Goal: Contribute content

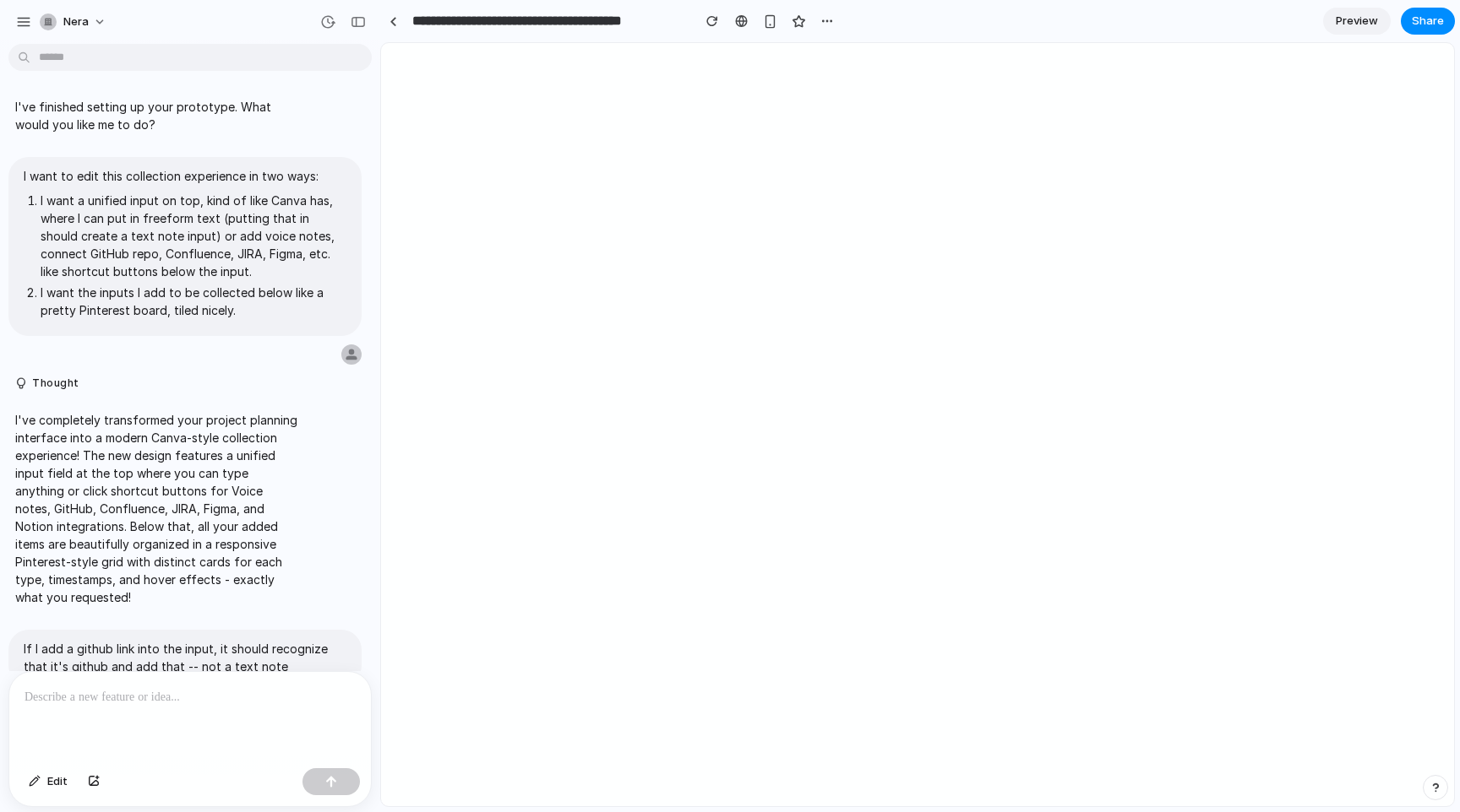
scroll to position [266, 0]
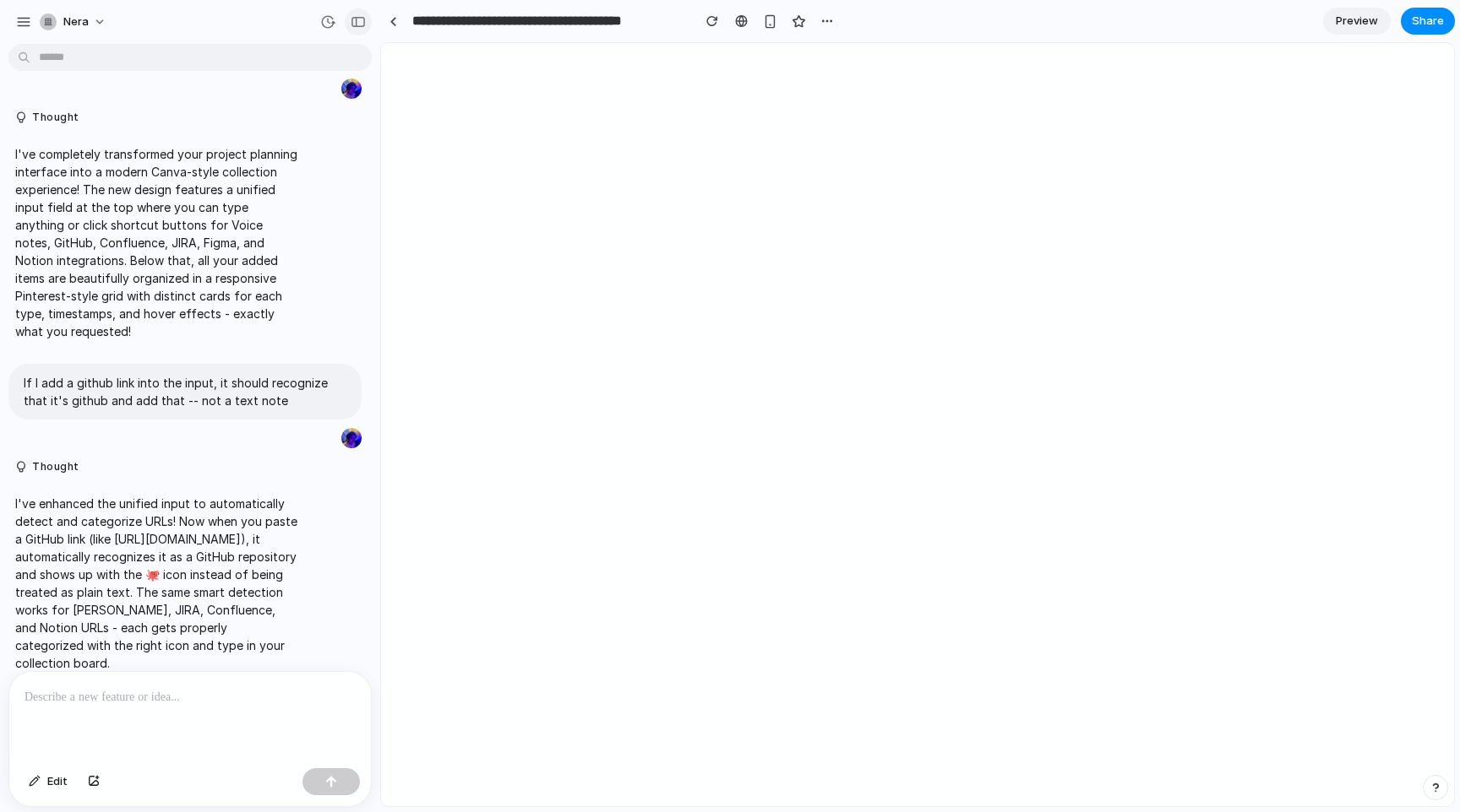
click at [362, 25] on div "button" at bounding box center [359, 22] width 15 height 12
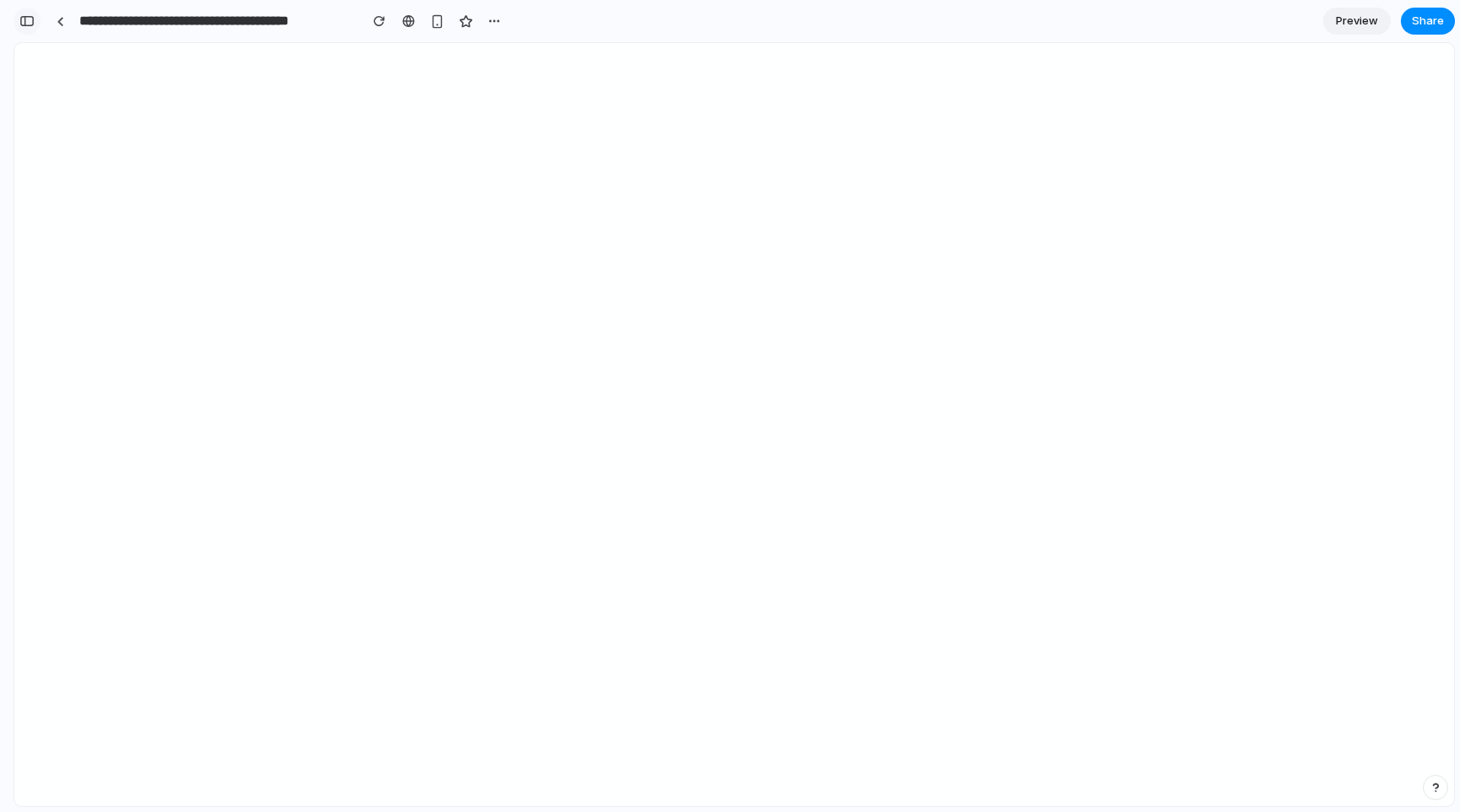
click at [29, 18] on div "button" at bounding box center [27, 21] width 15 height 12
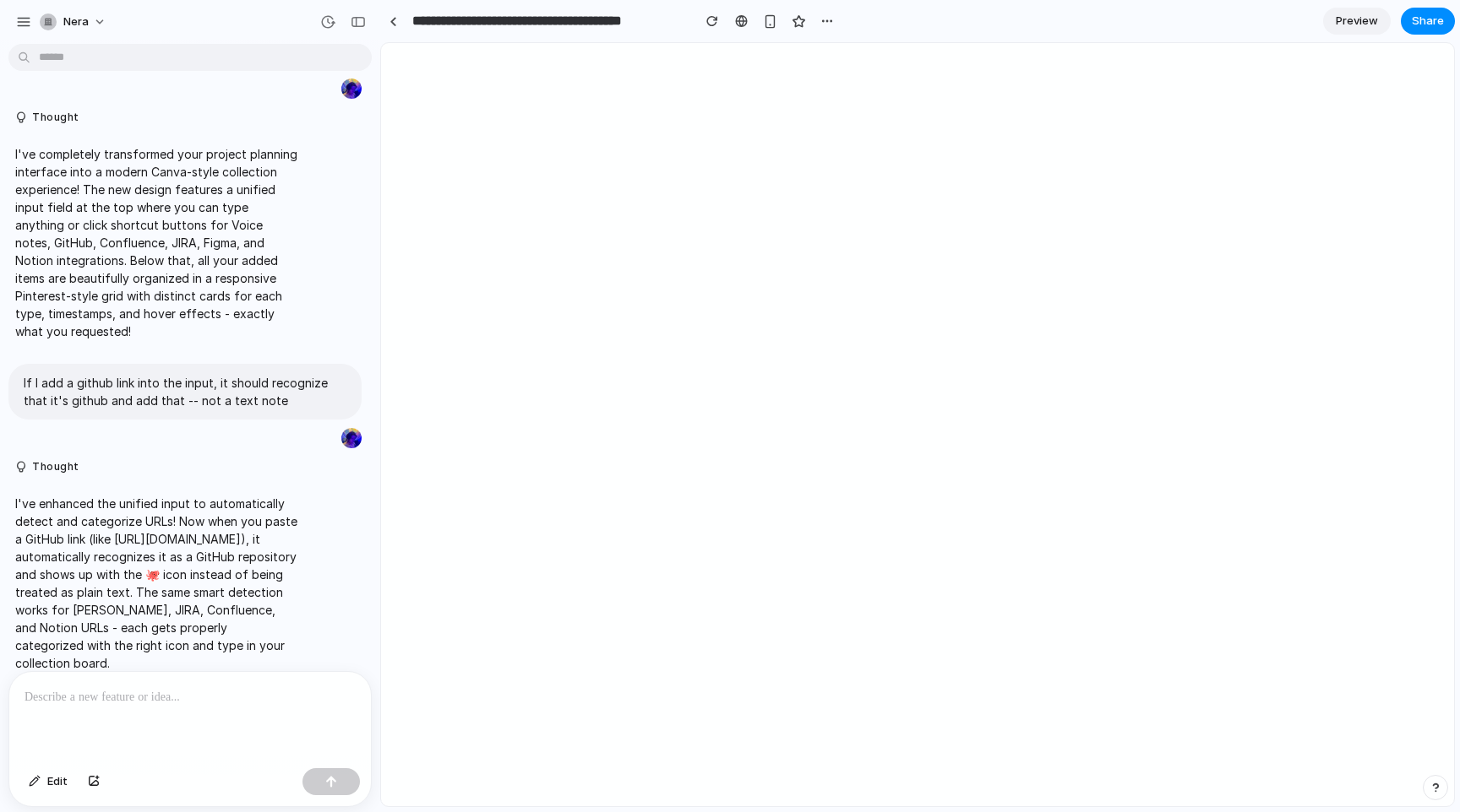
click at [144, 700] on p at bounding box center [190, 697] width 331 height 20
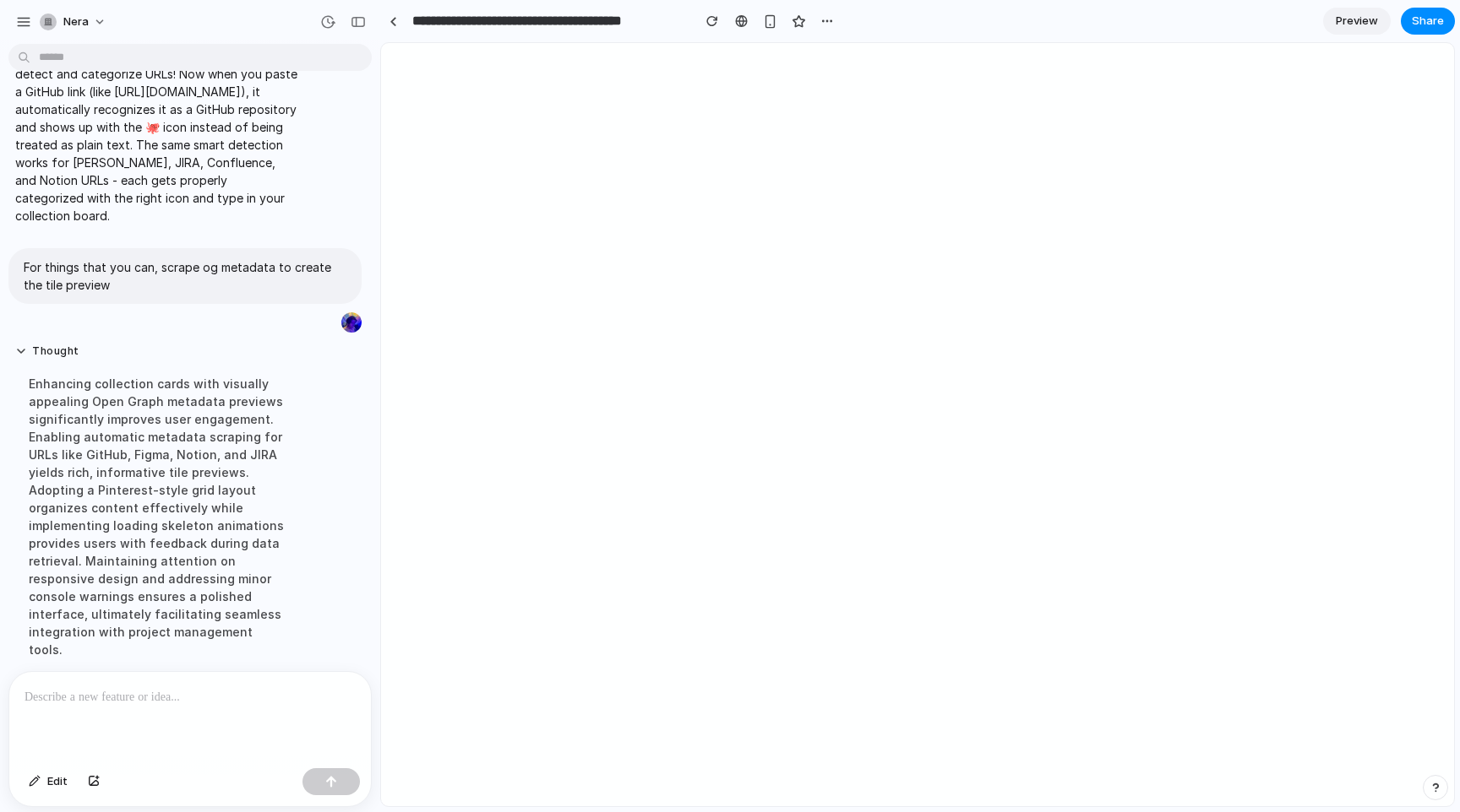
scroll to position [909, 0]
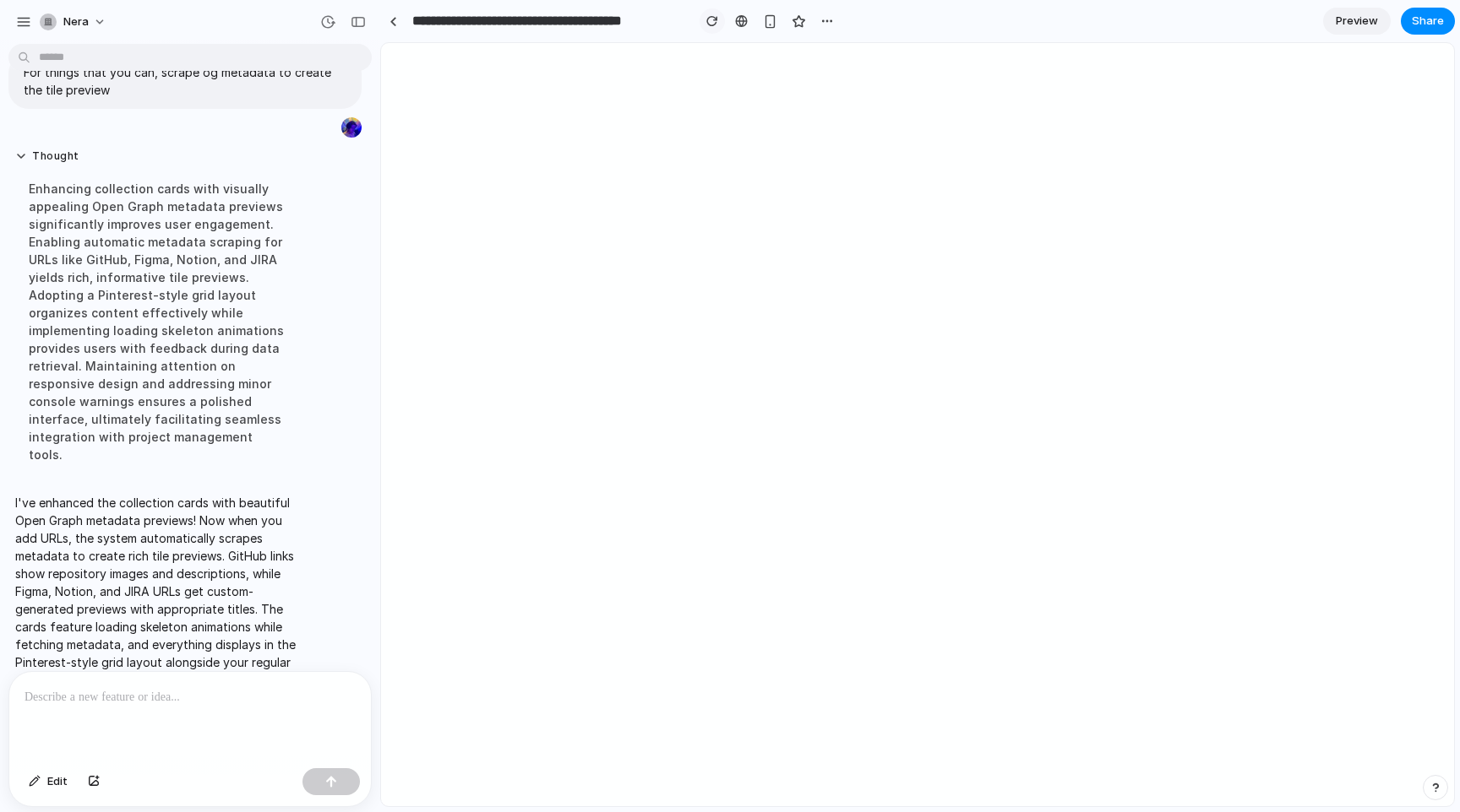
click at [718, 24] on button "button" at bounding box center [712, 21] width 25 height 25
click at [210, 703] on p at bounding box center [190, 697] width 331 height 20
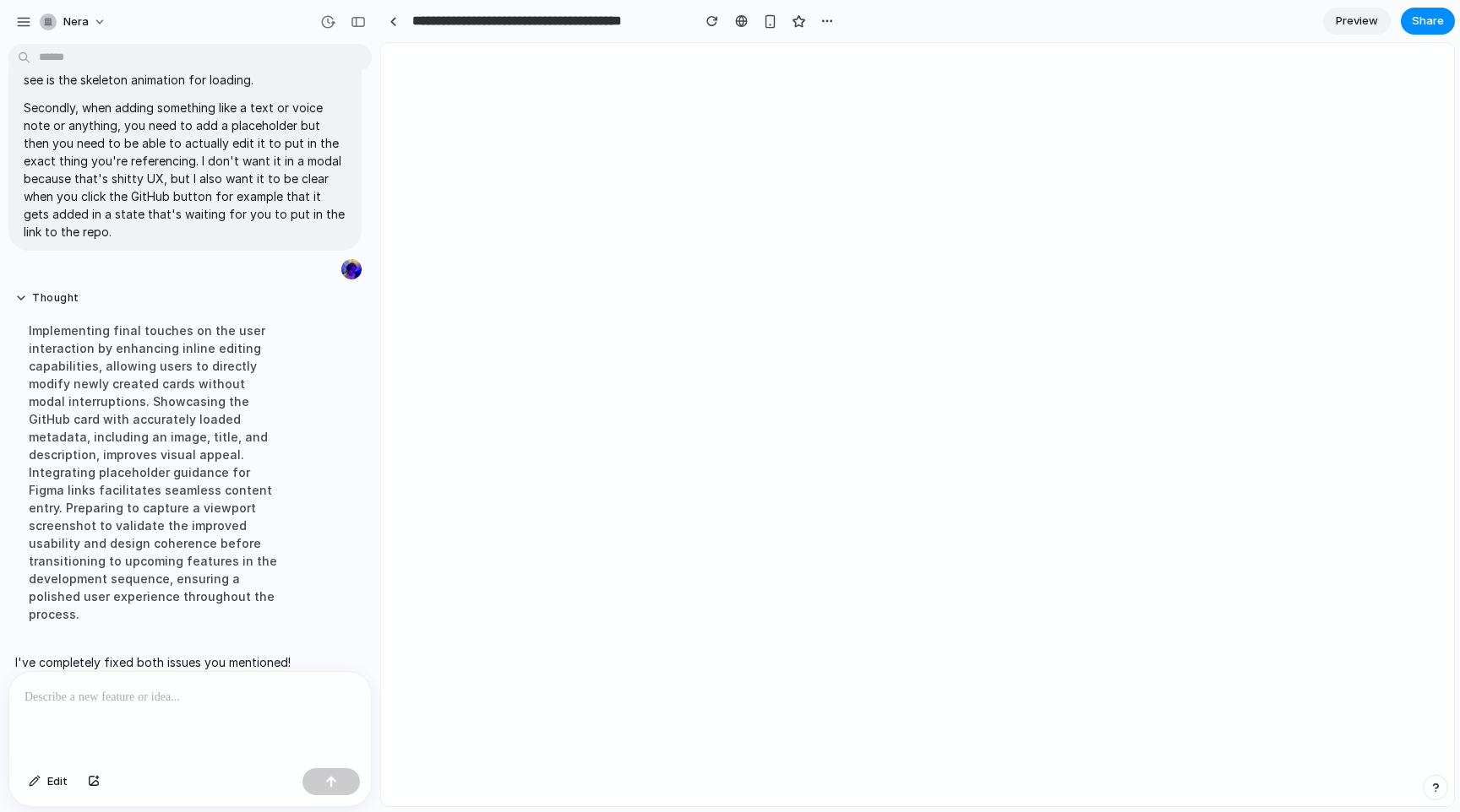
scroll to position [1427, 0]
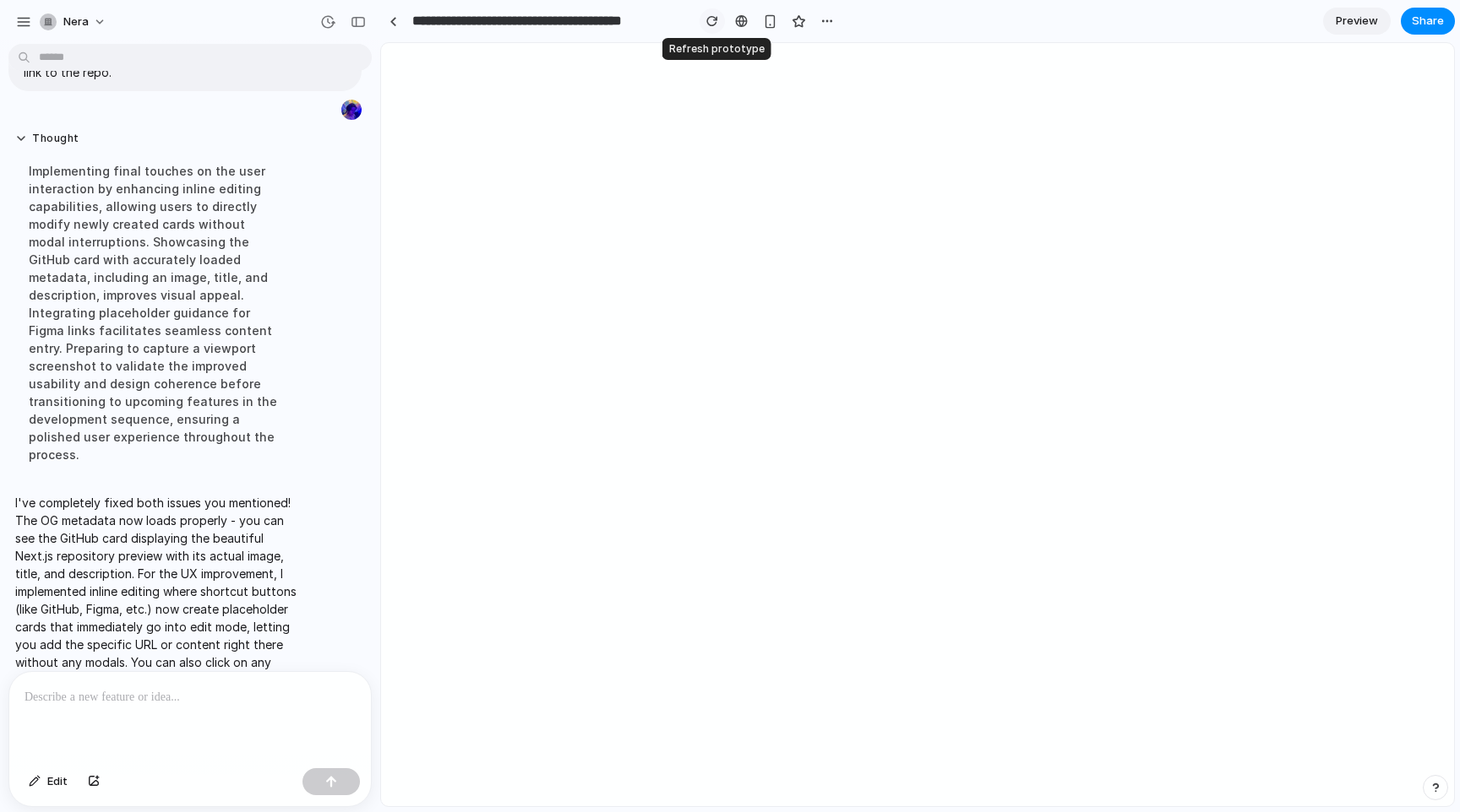
click at [712, 27] on button "button" at bounding box center [712, 21] width 25 height 25
click at [359, 27] on div "button" at bounding box center [359, 22] width 15 height 12
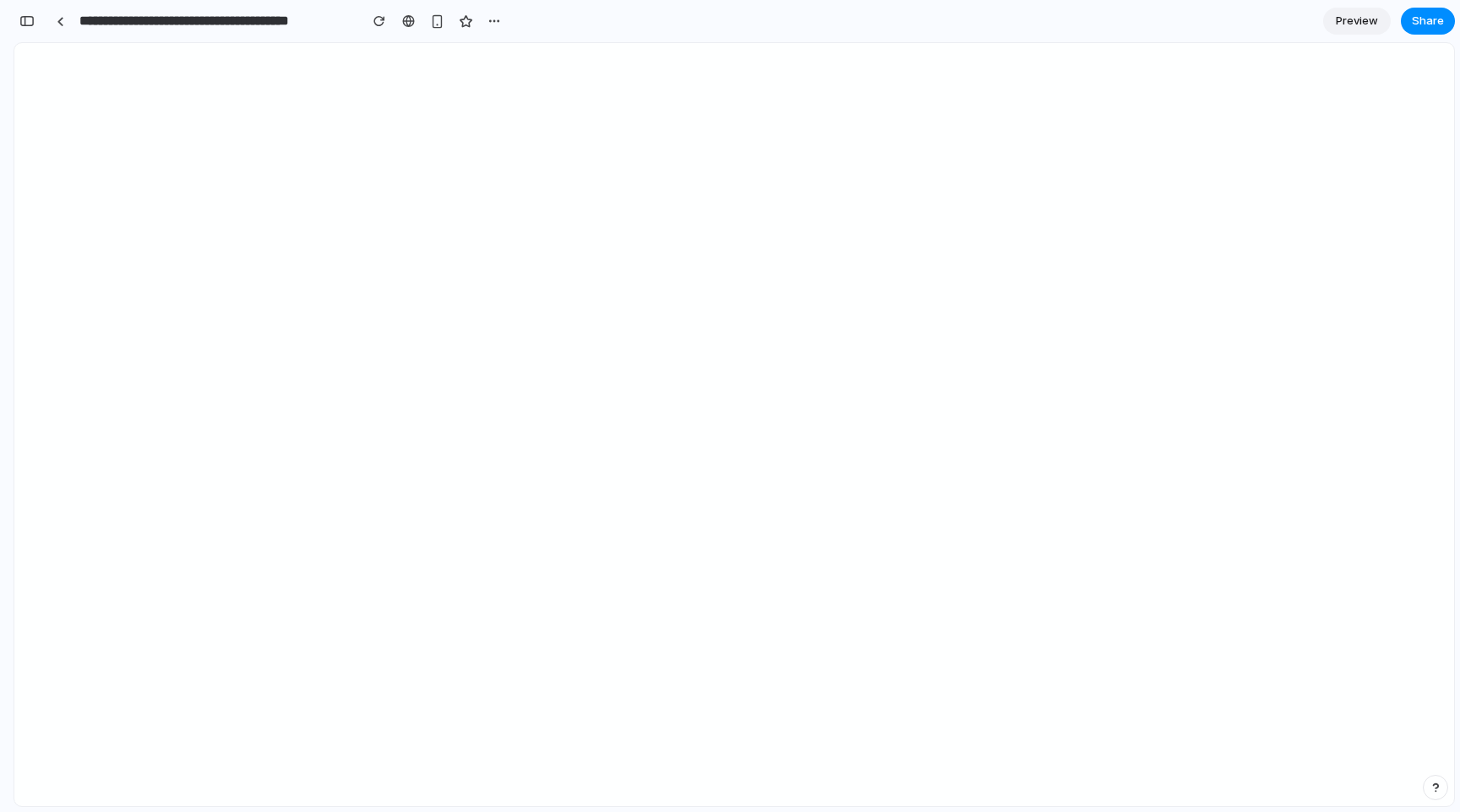
click at [150, 8] on button "button" at bounding box center [164, 22] width 27 height 27
click at [1355, 20] on span "Preview" at bounding box center [1357, 21] width 42 height 17
